Goal: Transaction & Acquisition: Purchase product/service

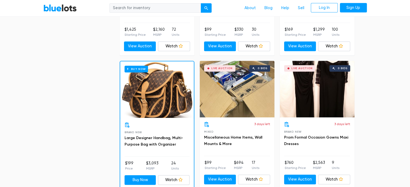
scroll to position [388, 0]
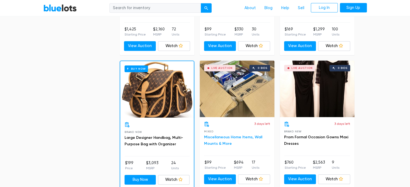
click at [242, 136] on link "Miscellaneous Home Items, Wall Mounts & More" at bounding box center [233, 140] width 58 height 11
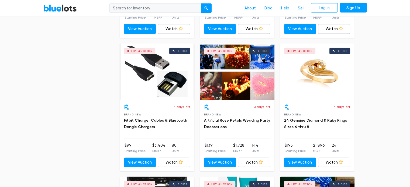
scroll to position [1218, 0]
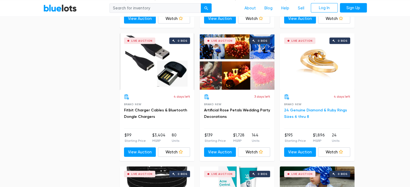
click at [294, 110] on link "24 Genuine Diamond & Ruby Rings Sizes 6 thru 8" at bounding box center [315, 113] width 63 height 11
click at [366, 62] on div "Filter Filter & Sort SORT BY Most Bids Ending Soonest Newly Listed Lowest Price…" at bounding box center [205, 86] width 332 height 2290
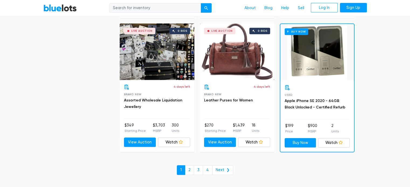
scroll to position [2329, 0]
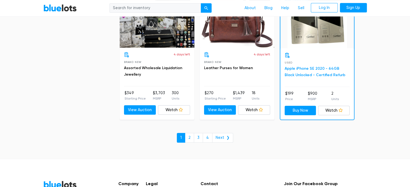
click at [315, 66] on link "Apple iPhone SE 2020 - 64GB Black Unlocked - Certified Refurb" at bounding box center [315, 71] width 61 height 11
click at [192, 134] on link "2" at bounding box center [189, 138] width 9 height 10
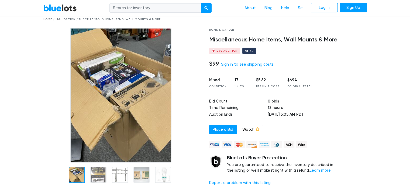
scroll to position [32, 0]
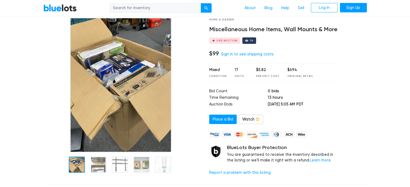
click at [117, 108] on img at bounding box center [120, 85] width 101 height 135
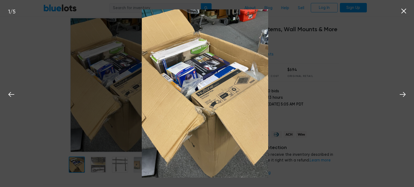
click at [88, 39] on div "1 / 5" at bounding box center [207, 93] width 414 height 187
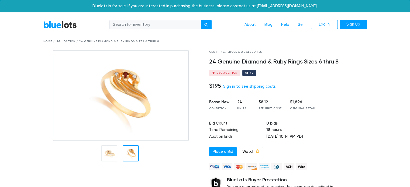
click at [134, 149] on div at bounding box center [131, 154] width 16 height 16
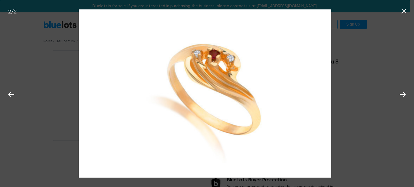
click at [10, 161] on div "2 / 2" at bounding box center [207, 93] width 414 height 187
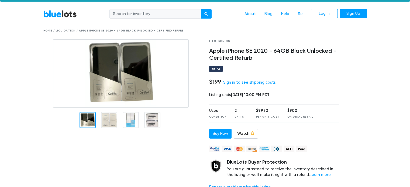
scroll to position [22, 0]
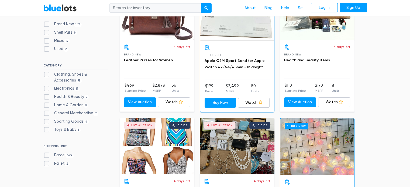
scroll to position [43, 0]
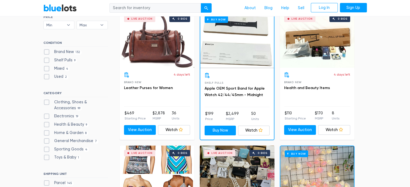
click at [43, 52] on label "Brand New 132" at bounding box center [62, 52] width 39 height 6
click at [43, 52] on New"] "Brand New 132" at bounding box center [45, 51] width 4 height 4
checkbox New"] "true"
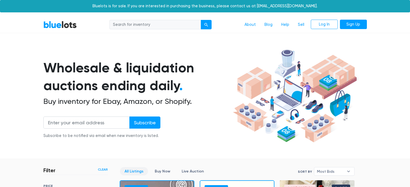
scroll to position [145, 0]
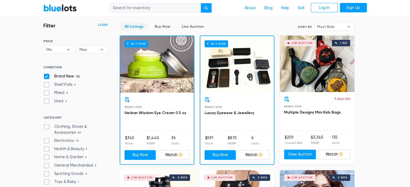
click at [45, 81] on div "Brand New 132" at bounding box center [75, 78] width 64 height 8
click at [46, 85] on label "Shelf Pulls 9" at bounding box center [60, 85] width 34 height 6
click at [46, 85] on Pulls"] "Shelf Pulls 9" at bounding box center [45, 84] width 4 height 4
checkbox Pulls"] "true"
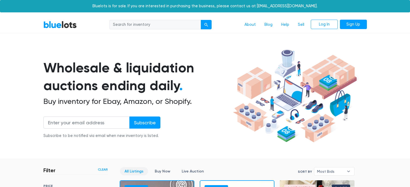
scroll to position [145, 0]
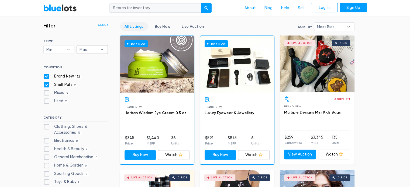
click at [103, 48] on b "▾" at bounding box center [101, 50] width 11 height 8
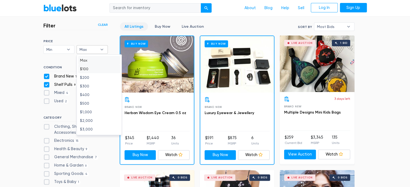
click at [95, 69] on li "$100" at bounding box center [99, 69] width 42 height 9
select select "10000"
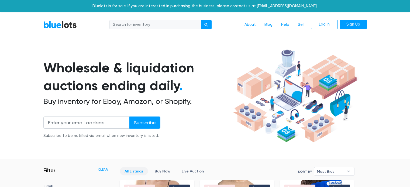
scroll to position [145, 0]
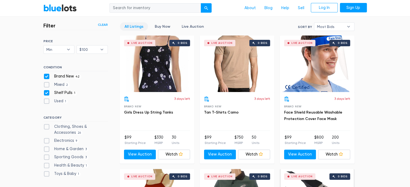
click at [339, 26] on span "Most Bids" at bounding box center [330, 27] width 27 height 8
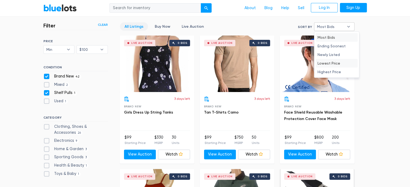
click at [341, 62] on li "Lowest Price" at bounding box center [337, 63] width 42 height 9
select select "lowest_price"
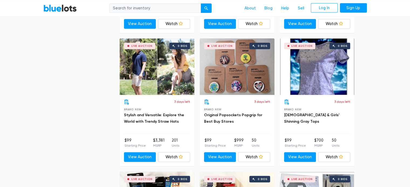
scroll to position [1611, 0]
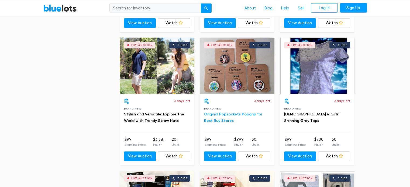
click at [230, 112] on link "Original Popsockets Popgrip for Best Buy Stores" at bounding box center [233, 117] width 58 height 11
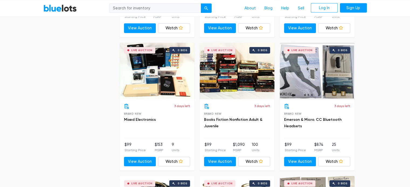
scroll to position [1741, 0]
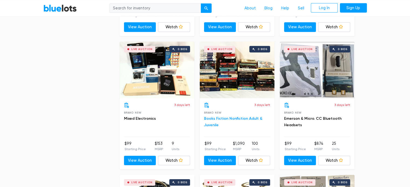
click at [225, 116] on link "Books Fiction Nonfiction Adult & Juvenile" at bounding box center [233, 121] width 58 height 11
click at [165, 78] on div "Live Auction 0 bids" at bounding box center [157, 70] width 75 height 57
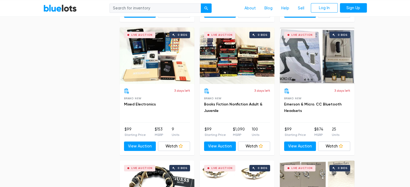
scroll to position [1751, 0]
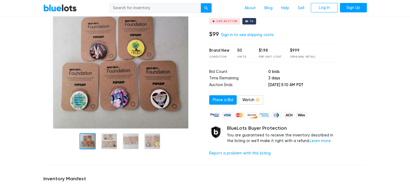
scroll to position [54, 0]
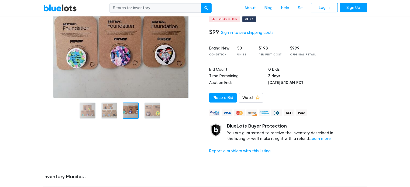
click at [335, 95] on div "Place a Bid Watch Watching" at bounding box center [274, 98] width 130 height 10
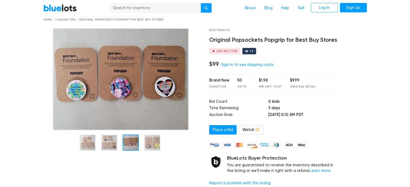
scroll to position [22, 0]
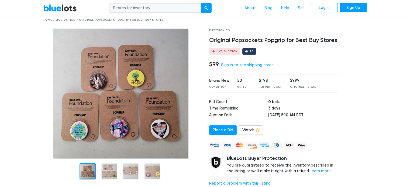
click at [139, 62] on img at bounding box center [121, 94] width 136 height 131
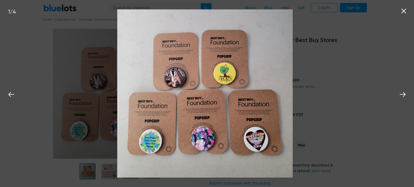
click at [207, 54] on img at bounding box center [204, 93] width 175 height 168
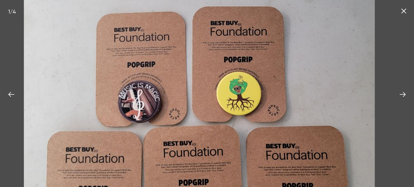
drag, startPoint x: 223, startPoint y: 43, endPoint x: 216, endPoint y: 77, distance: 34.9
click at [216, 77] on img at bounding box center [199, 133] width 351 height 337
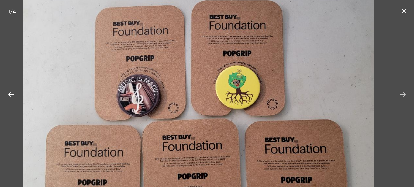
click at [404, 95] on icon at bounding box center [403, 95] width 8 height 8
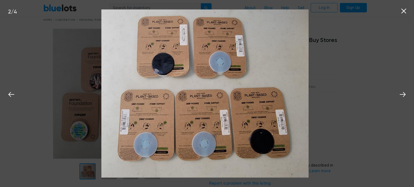
click at [253, 91] on img at bounding box center [204, 93] width 207 height 168
drag, startPoint x: 253, startPoint y: 91, endPoint x: 239, endPoint y: 76, distance: 20.4
click at [239, 76] on img at bounding box center [204, 93] width 207 height 168
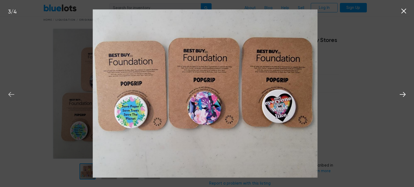
click at [10, 93] on icon at bounding box center [11, 95] width 8 height 8
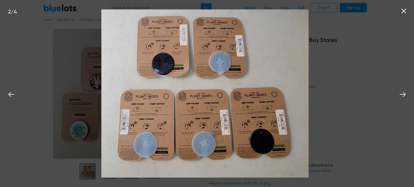
click at [181, 88] on img at bounding box center [204, 93] width 207 height 168
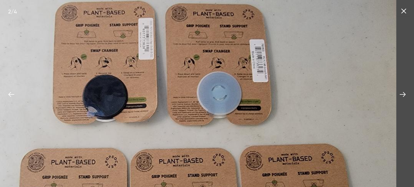
drag, startPoint x: 229, startPoint y: 53, endPoint x: 211, endPoint y: 110, distance: 60.4
click at [211, 110] on img at bounding box center [189, 156] width 415 height 337
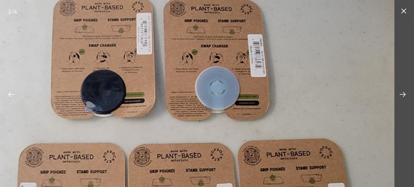
click at [278, 98] on img at bounding box center [187, 151] width 415 height 337
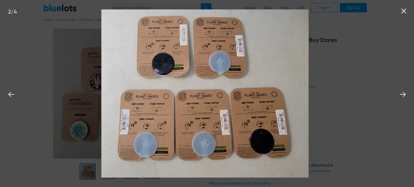
click at [406, 13] on icon at bounding box center [404, 11] width 8 height 8
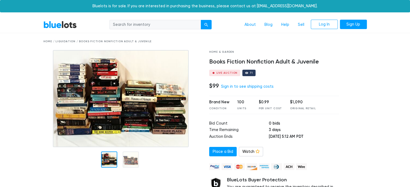
click at [124, 102] on img at bounding box center [121, 98] width 136 height 97
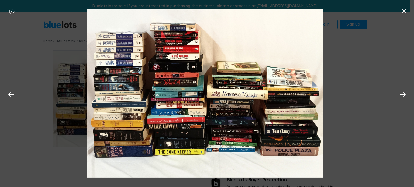
click at [366, 124] on div "1 / 2" at bounding box center [207, 93] width 414 height 187
